Goal: Information Seeking & Learning: Learn about a topic

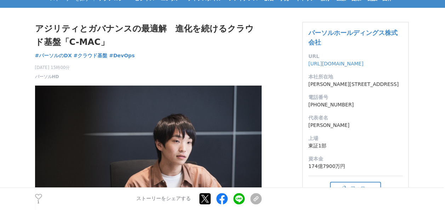
scroll to position [1262, 0]
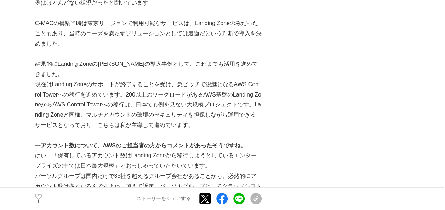
click at [145, 110] on p "現在はLanding Zoneのサポートが終了することを受け、急ピッチで後継となるAWS Control Towerへの移行を進めています。200以上のワーク…" at bounding box center [148, 105] width 227 height 51
click at [151, 108] on p "現在はLanding Zoneのサポートが終了することを受け、急ピッチで後継となるAWS Control Towerへの移行を進めています。200以上のワーク…" at bounding box center [148, 105] width 227 height 51
click at [107, 105] on p "現在はLanding Zoneのサポートが終了することを受け、急ピッチで後継となるAWS Control Towerへの移行を進めています。200以上のワーク…" at bounding box center [148, 105] width 227 height 51
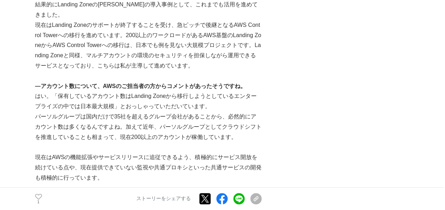
scroll to position [1333, 0]
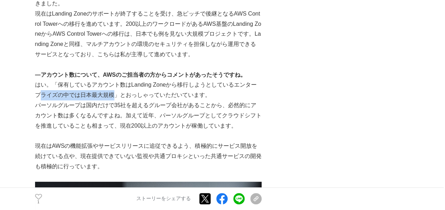
drag, startPoint x: 36, startPoint y: 85, endPoint x: 106, endPoint y: 86, distance: 69.1
click at [106, 86] on p "はい。「保有しているアカウント数はLanding Zoneから移行しようとしているエンタープライズの中では日本最大規模」とおっしゃっていただいています。" at bounding box center [148, 90] width 227 height 21
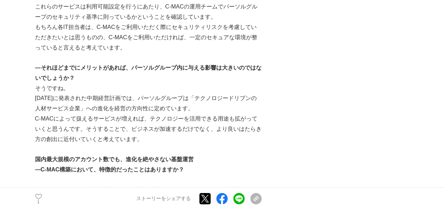
scroll to position [978, 0]
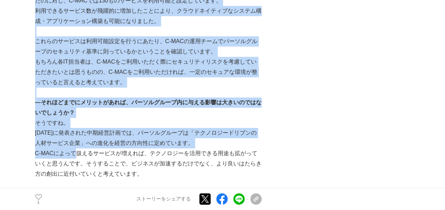
drag, startPoint x: 34, startPoint y: 152, endPoint x: 73, endPoint y: 156, distance: 39.1
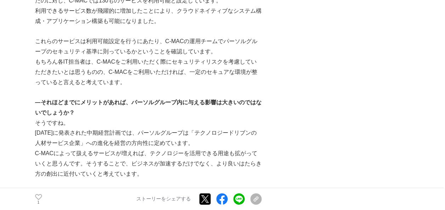
drag, startPoint x: 73, startPoint y: 156, endPoint x: 133, endPoint y: 163, distance: 60.4
click at [118, 163] on p "C-MACによって扱えるサービスが増えれば、テクノロジーを活用できる用途も拡がっていくと思うんです。そうすることで、ビジネスが加速するだけでなく、より良いはた…" at bounding box center [148, 164] width 227 height 30
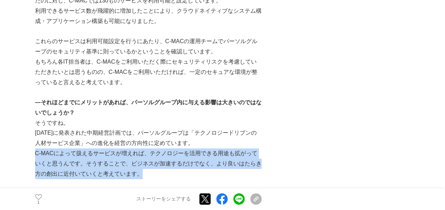
drag, startPoint x: 35, startPoint y: 156, endPoint x: 255, endPoint y: 171, distance: 220.2
click at [255, 171] on p "C-MACによって扱えるサービスが増えれば、テクノロジーを活用できる用途も拡がっていくと思うんです。そうすることで、ビジネスが加速するだけでなく、より良いはた…" at bounding box center [148, 164] width 227 height 30
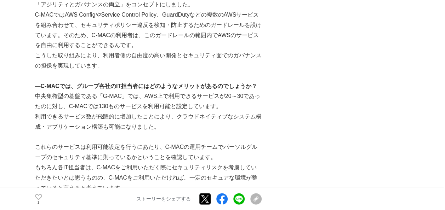
scroll to position [872, 0]
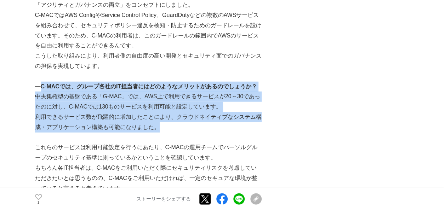
drag, startPoint x: 41, startPoint y: 88, endPoint x: 213, endPoint y: 130, distance: 176.9
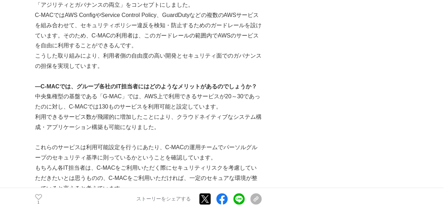
drag, startPoint x: 213, startPoint y: 130, endPoint x: 179, endPoint y: 136, distance: 34.9
click at [179, 136] on p at bounding box center [148, 138] width 227 height 10
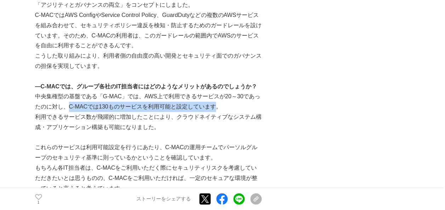
drag, startPoint x: 68, startPoint y: 108, endPoint x: 215, endPoint y: 109, distance: 147.7
click at [215, 109] on p "中央集権型の基盤である「G-MAC」では、AWS上で利用できるサービスが20～30であったのに対し、C-MACでは130ものサービスを利用可能と設定しています。" at bounding box center [148, 102] width 227 height 21
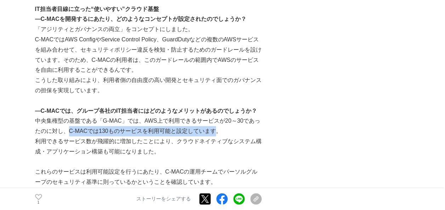
scroll to position [837, 0]
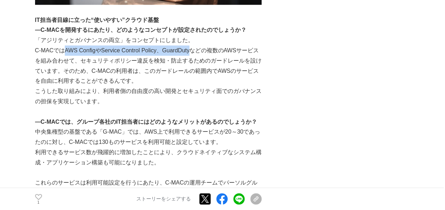
drag, startPoint x: 64, startPoint y: 51, endPoint x: 196, endPoint y: 51, distance: 131.8
click at [196, 51] on p "C-MACではAWS ConfigやService Control Policy、GuardDutyなどの複数のAWSサービスを組み合わせて、セキュリティポリ…" at bounding box center [148, 66] width 227 height 41
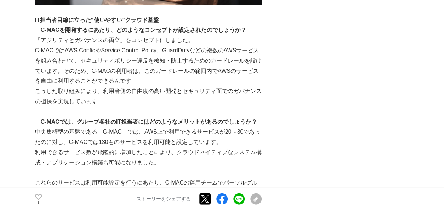
click at [200, 66] on p "C-MACではAWS ConfigやService Control Policy、GuardDutyなどの複数のAWSサービスを組み合わせて、セキュリティポリ…" at bounding box center [148, 66] width 227 height 41
drag, startPoint x: 164, startPoint y: 51, endPoint x: 194, endPoint y: 51, distance: 29.8
click at [194, 51] on p "C-MACではAWS ConfigやService Control Policy、GuardDutyなどの複数のAWSサービスを組み合わせて、セキュリティポリ…" at bounding box center [148, 66] width 227 height 41
click at [78, 53] on p "C-MACではAWS ConfigやService Control Policy、GuardDutyなどの複数のAWSサービスを組み合わせて、セキュリティポリ…" at bounding box center [148, 66] width 227 height 41
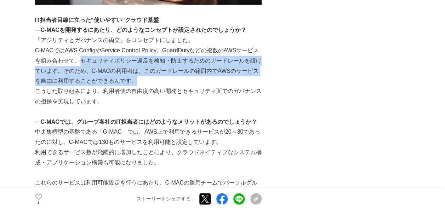
drag, startPoint x: 84, startPoint y: 61, endPoint x: 259, endPoint y: 78, distance: 176.2
click at [259, 78] on p "C-MACではAWS ConfigやService Control Policy、GuardDutyなどの複数のAWSサービスを組み合わせて、セキュリティポリ…" at bounding box center [148, 66] width 227 height 41
click at [200, 68] on p "C-MACではAWS ConfigやService Control Policy、GuardDutyなどの複数のAWSサービスを組み合わせて、セキュリティポリ…" at bounding box center [148, 66] width 227 height 41
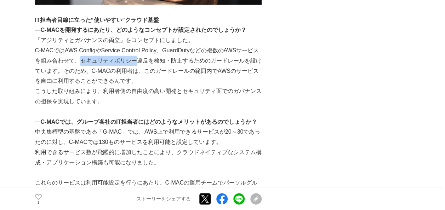
drag, startPoint x: 87, startPoint y: 60, endPoint x: 141, endPoint y: 63, distance: 53.2
click at [141, 63] on p "C-MACではAWS ConfigやService Control Policy、GuardDutyなどの複数のAWSサービスを組み合わせて、セキュリティポリ…" at bounding box center [148, 66] width 227 height 41
drag, startPoint x: 141, startPoint y: 63, endPoint x: 100, endPoint y: 65, distance: 40.8
click at [101, 66] on p "C-MACではAWS ConfigやService Control Policy、GuardDutyなどの複数のAWSサービスを組み合わせて、セキュリティポリ…" at bounding box center [148, 66] width 227 height 41
click at [89, 60] on p "C-MACではAWS ConfigやService Control Policy、GuardDutyなどの複数のAWSサービスを組み合わせて、セキュリティポリ…" at bounding box center [148, 66] width 227 height 41
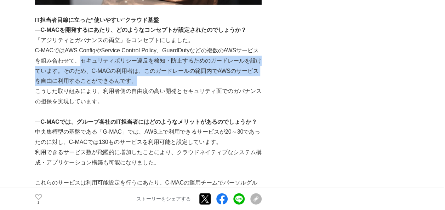
drag, startPoint x: 86, startPoint y: 59, endPoint x: 142, endPoint y: 81, distance: 60.0
click at [142, 81] on p "C-MACではAWS ConfigやService Control Policy、GuardDutyなどの複数のAWSサービスを組み合わせて、セキュリティポリ…" at bounding box center [148, 66] width 227 height 41
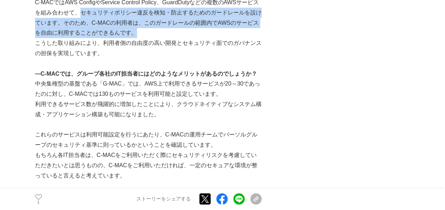
scroll to position [908, 0]
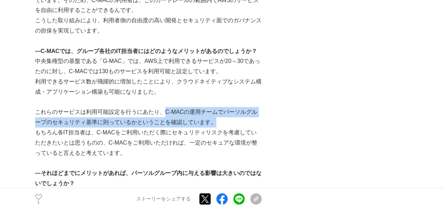
drag, startPoint x: 166, startPoint y: 113, endPoint x: 207, endPoint y: 125, distance: 43.2
click at [207, 125] on p "これらのサービスは利用可能設定を行うにあたり、C-MACの運用チームでパーソルグループのセキュリティ基準に則っているかということを確認しています。" at bounding box center [148, 117] width 227 height 21
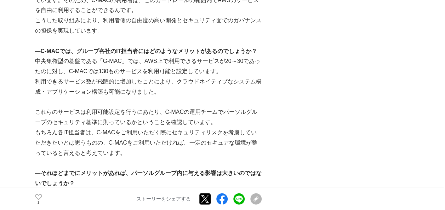
drag, startPoint x: 207, startPoint y: 125, endPoint x: 216, endPoint y: 156, distance: 32.7
click at [216, 156] on p "もちろん各IT担当者は、C-MACをご利用いただく際にセキュリティリスクを考慮していただきたいとは思うものの、C-MACをご利用いただければ、一定のセキュアな…" at bounding box center [148, 143] width 227 height 30
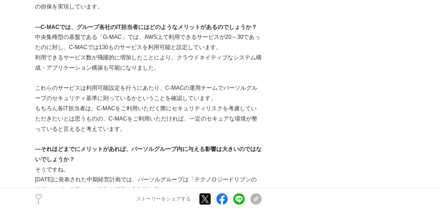
scroll to position [978, 0]
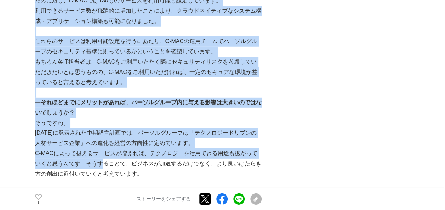
drag, startPoint x: 34, startPoint y: 135, endPoint x: 95, endPoint y: 162, distance: 66.9
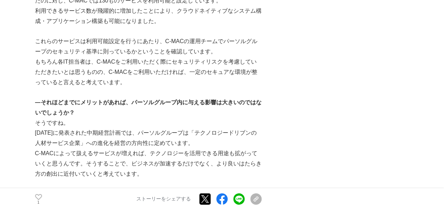
drag, startPoint x: 95, startPoint y: 162, endPoint x: 79, endPoint y: 169, distance: 17.8
click at [83, 170] on p "C-MACによって扱えるサービスが増えれば、テクノロジーを活用できる用途も拡がっていくと思うんです。そうすることで、ビジネスが加速するだけでなく、より良いはた…" at bounding box center [148, 164] width 227 height 30
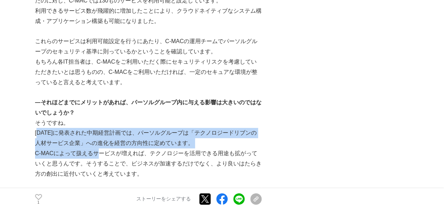
drag, startPoint x: 36, startPoint y: 135, endPoint x: 96, endPoint y: 158, distance: 64.1
click at [96, 158] on div "[DATE]パーソルホールディングス株式会社は『 パーソルグループ中期経営計画[DATE] 』を策定し、[DATE]の「はたらいて、笑おう。」実現に向けて、「…" at bounding box center [148, 206] width 227 height 2141
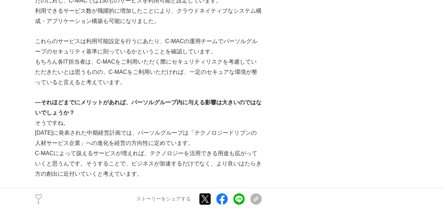
drag, startPoint x: 96, startPoint y: 158, endPoint x: 63, endPoint y: 159, distance: 33.3
click at [86, 166] on p "C-MACによって扱えるサービスが増えれば、テクノロジーを活用できる用途も拡がっていくと思うんです。そうすることで、ビジネスが加速するだけでなく、より良いはた…" at bounding box center [148, 164] width 227 height 30
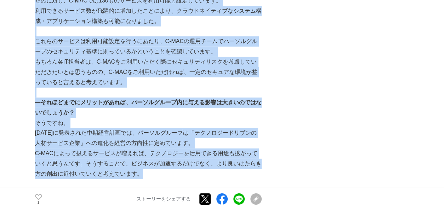
drag, startPoint x: 34, startPoint y: 132, endPoint x: 146, endPoint y: 170, distance: 117.7
drag, startPoint x: 146, startPoint y: 170, endPoint x: 139, endPoint y: 172, distance: 7.4
click at [142, 172] on p "C-MACによって扱えるサービスが増えれば、テクノロジーを活用できる用途も拡がっていくと思うんです。そうすることで、ビジネスが加速するだけでなく、より良いはた…" at bounding box center [148, 164] width 227 height 30
click at [118, 162] on p "C-MACによって扱えるサービスが増えれば、テクノロジーを活用できる用途も拡がっていくと思うんです。そうすることで、ビジネスが加速するだけでなく、より良いはた…" at bounding box center [148, 164] width 227 height 30
